Goal: Use online tool/utility: Utilize a website feature to perform a specific function

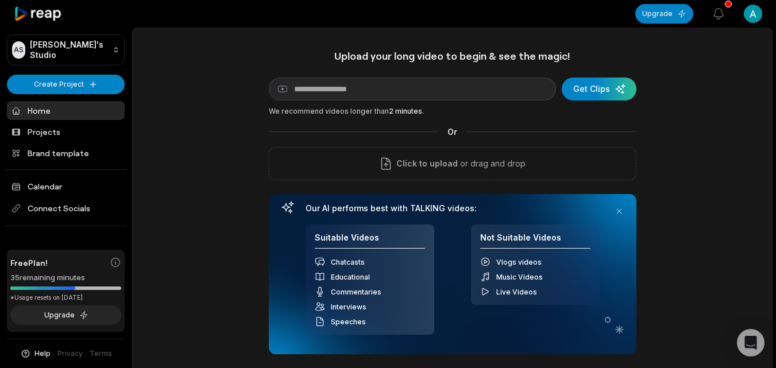
click at [61, 112] on link "Home" at bounding box center [66, 110] width 118 height 19
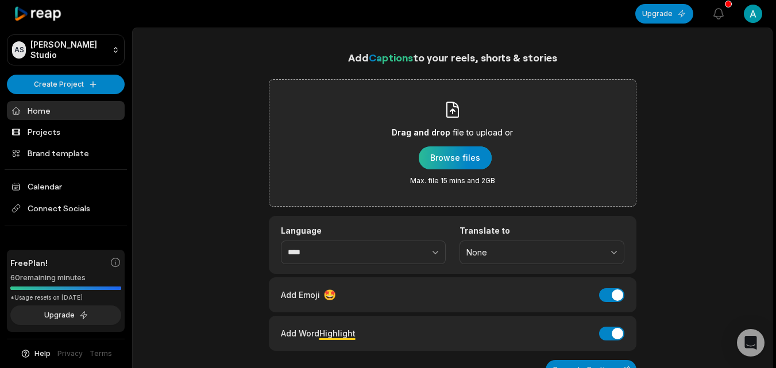
click at [460, 160] on div "button" at bounding box center [455, 157] width 73 height 23
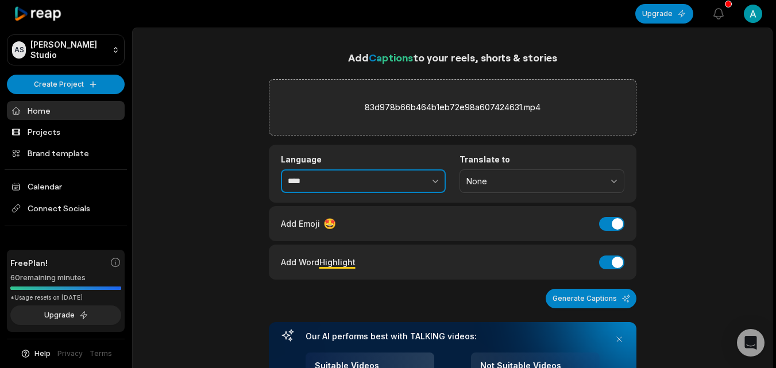
click at [418, 180] on button "button" at bounding box center [410, 181] width 71 height 24
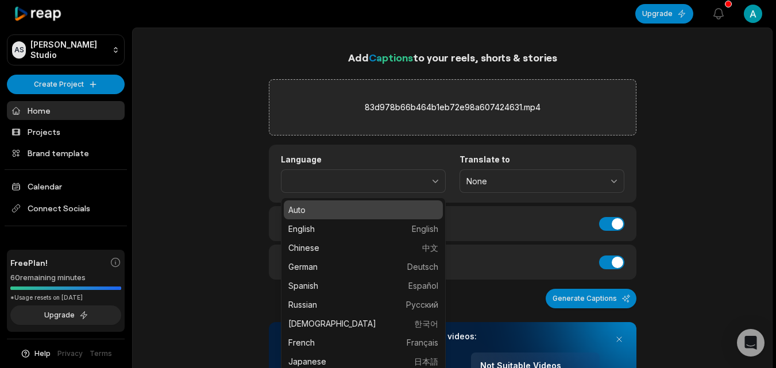
type input "****"
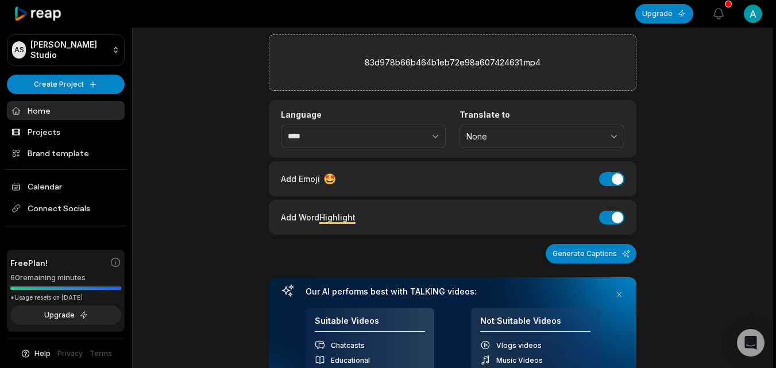
scroll to position [87, 0]
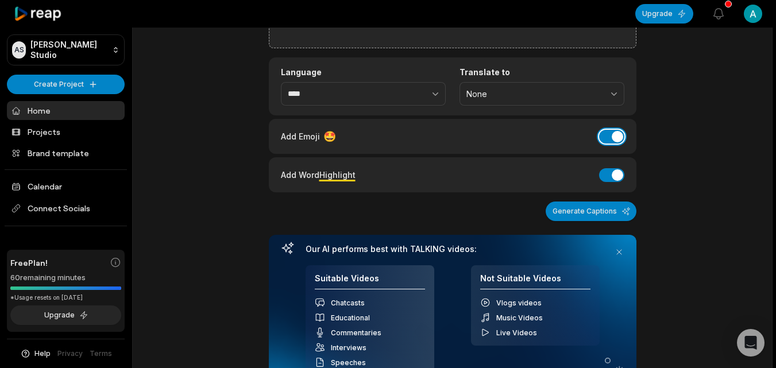
click at [608, 134] on button "Add Emoji" at bounding box center [611, 137] width 25 height 14
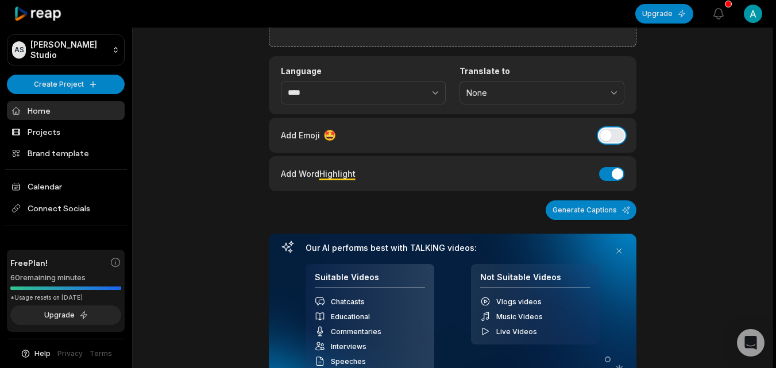
scroll to position [102, 0]
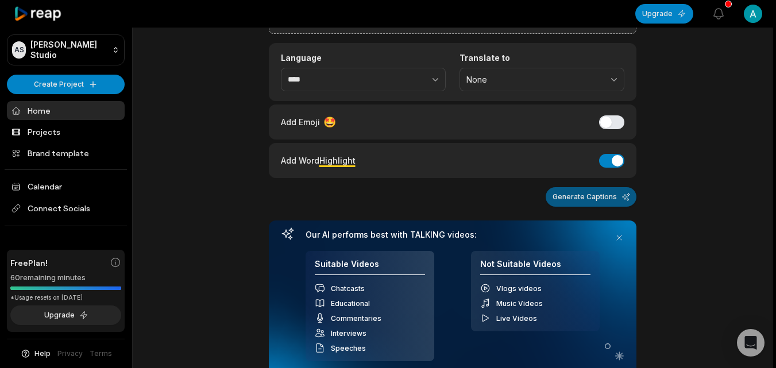
click at [595, 196] on button "Generate Captions" at bounding box center [591, 197] width 91 height 20
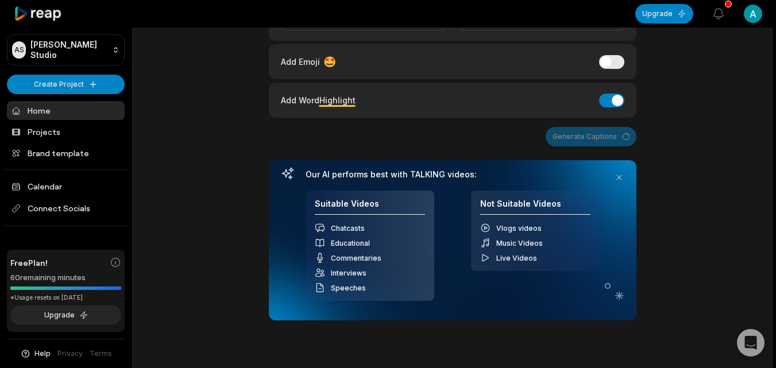
scroll to position [154, 0]
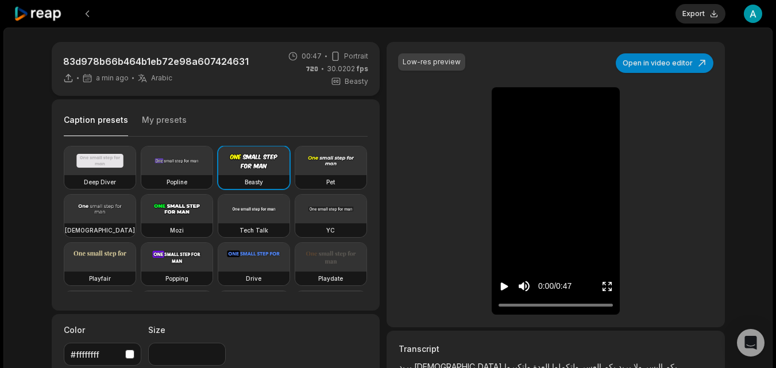
click at [503, 287] on icon "Play video" at bounding box center [504, 287] width 7 height 8
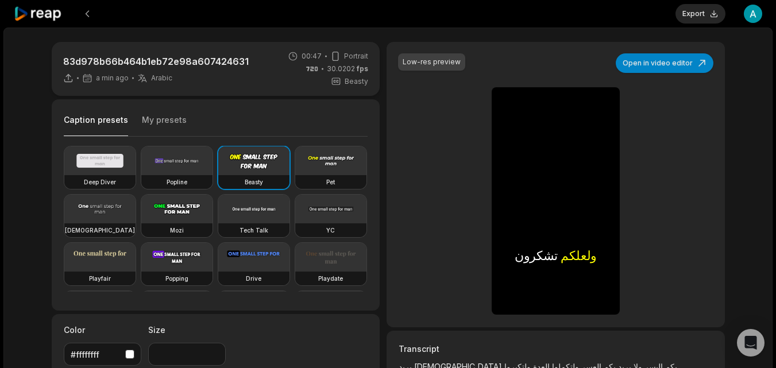
click at [576, 322] on div "Low-res preview Open in video editor يريد يريد الله [DEMOGRAPHIC_DATA] بكم بكم …" at bounding box center [556, 185] width 338 height 286
click at [711, 10] on button "Export" at bounding box center [701, 14] width 50 height 20
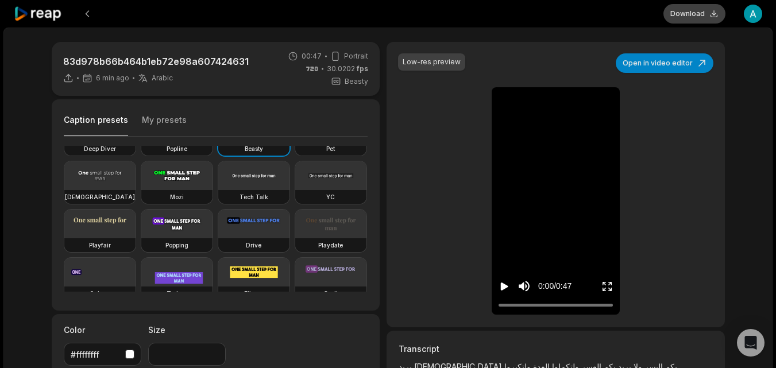
click at [700, 14] on button "Download" at bounding box center [695, 14] width 62 height 20
click at [502, 285] on icon "Play video" at bounding box center [504, 287] width 7 height 8
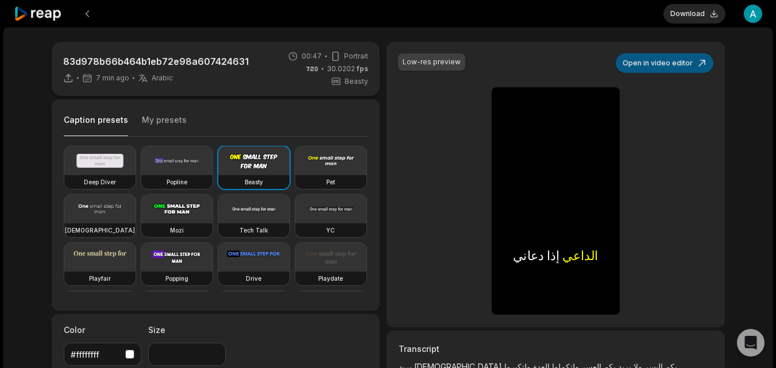
click at [656, 64] on button "Open in video editor" at bounding box center [665, 63] width 98 height 20
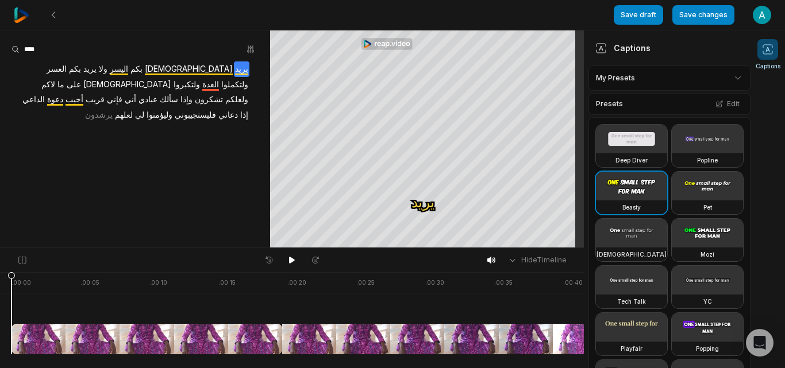
click at [42, 176] on aside "يريد [DEMOGRAPHIC_DATA] بكم اليسر ولا يريد بكم العسر ولتكملوا العدة ولتكبروا ال…" at bounding box center [135, 138] width 270 height 217
